Goal: Find specific page/section: Find specific page/section

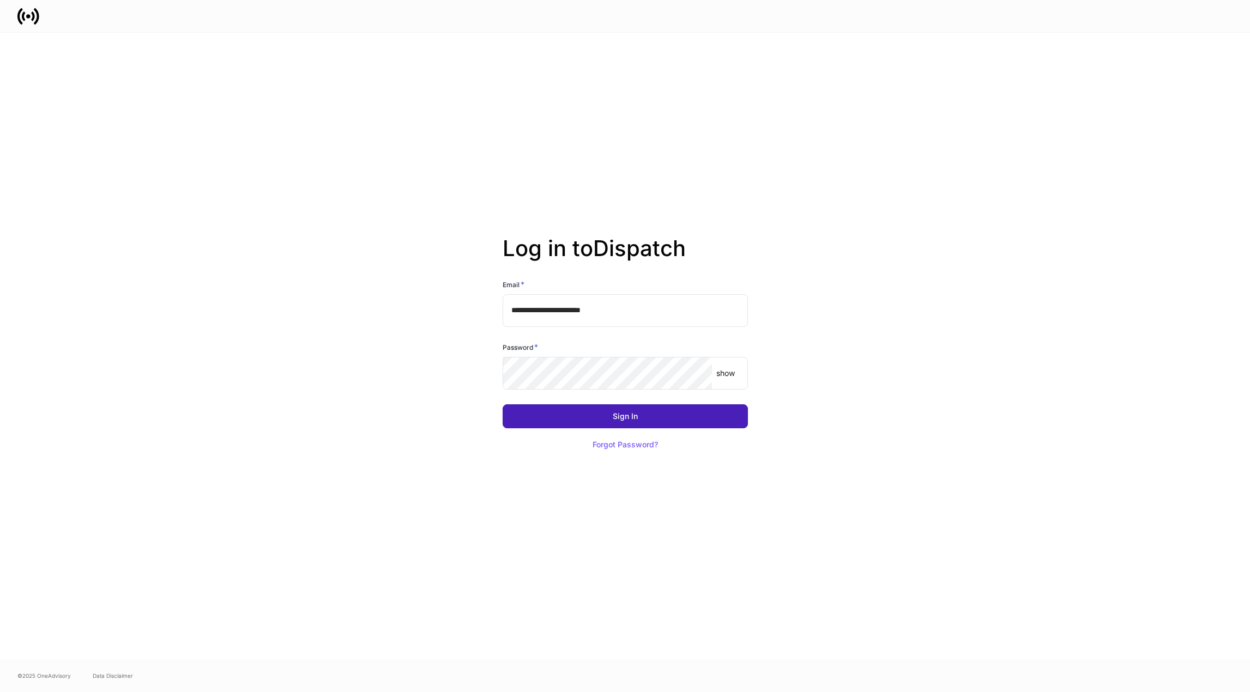
click at [646, 412] on button "Sign In" at bounding box center [625, 417] width 245 height 24
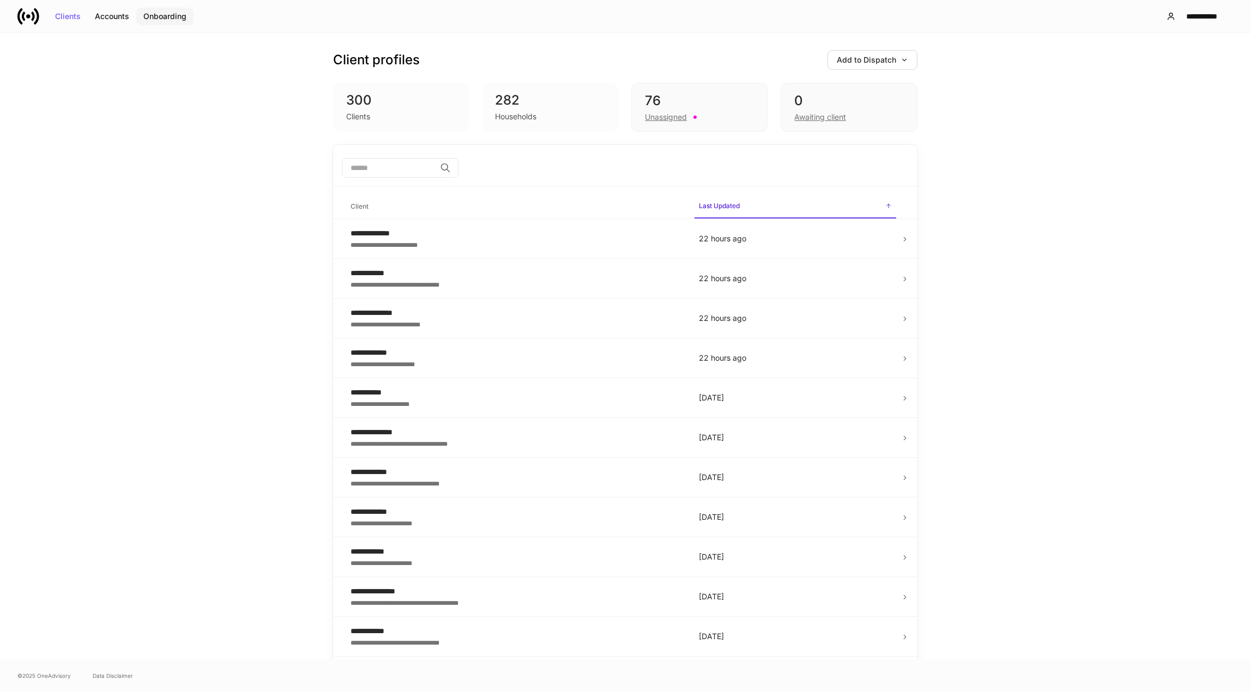
click at [174, 16] on div "Onboarding" at bounding box center [164, 17] width 43 height 8
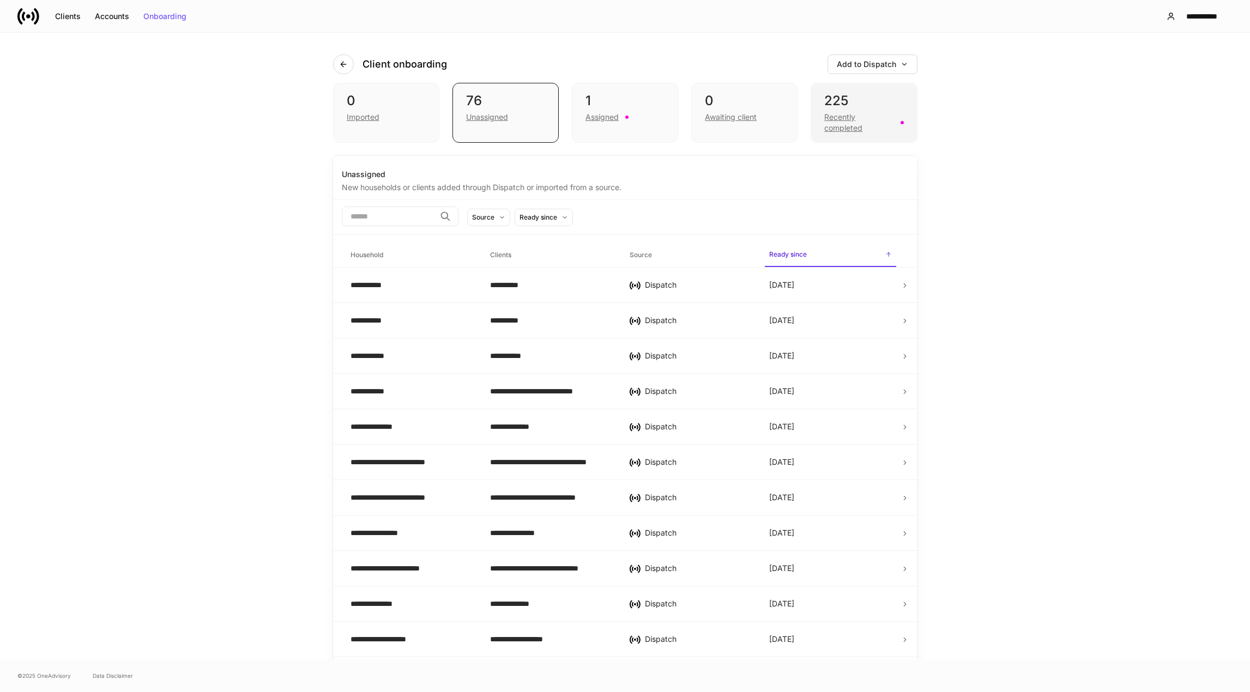
click at [845, 119] on div "Recently completed" at bounding box center [858, 123] width 69 height 22
